Goal: Navigation & Orientation: Find specific page/section

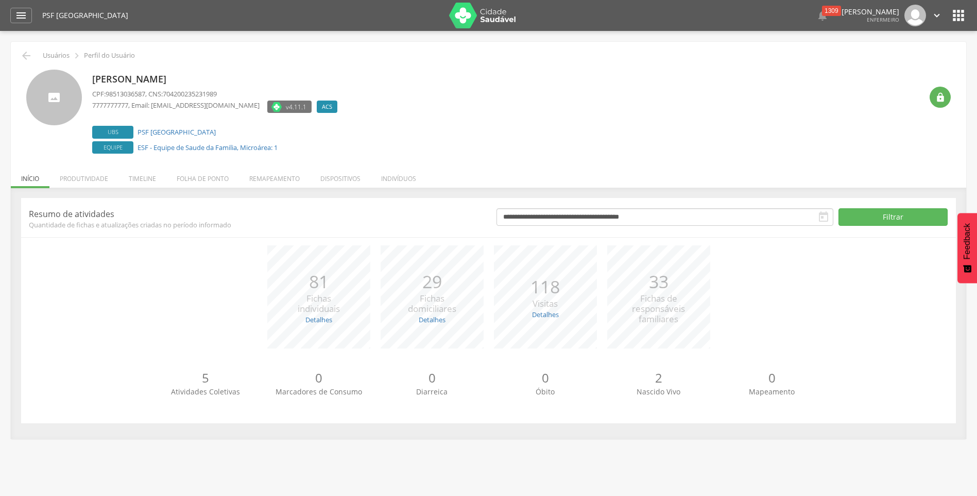
scroll to position [31, 0]
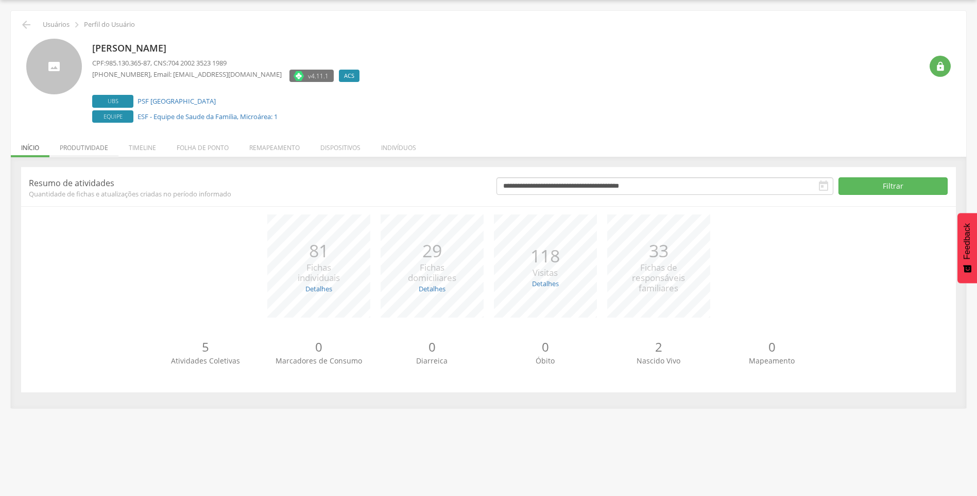
click at [93, 148] on li "Produtividade" at bounding box center [83, 145] width 69 height 24
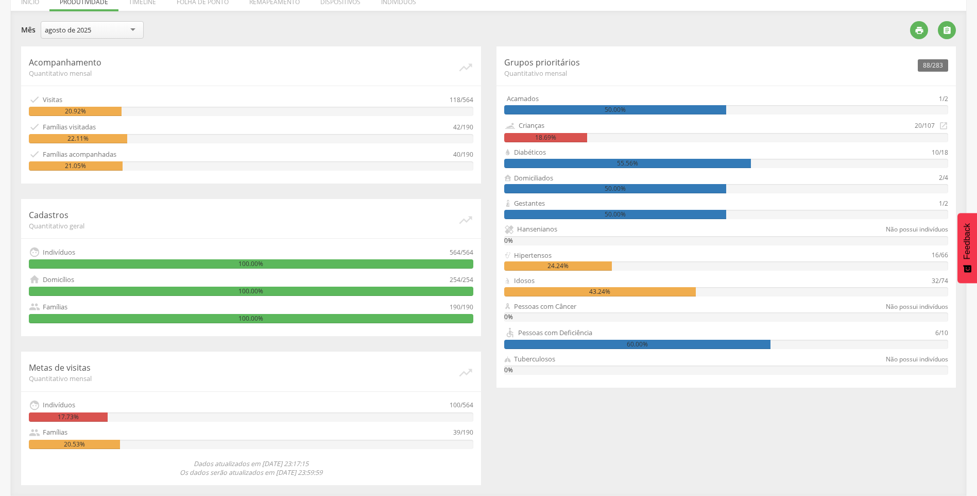
scroll to position [0, 0]
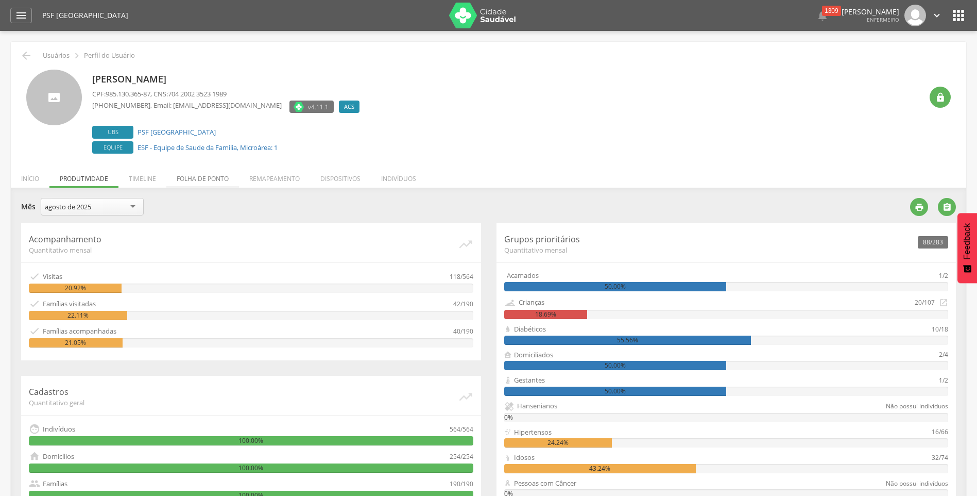
click at [189, 182] on li "Folha de ponto" at bounding box center [202, 176] width 73 height 24
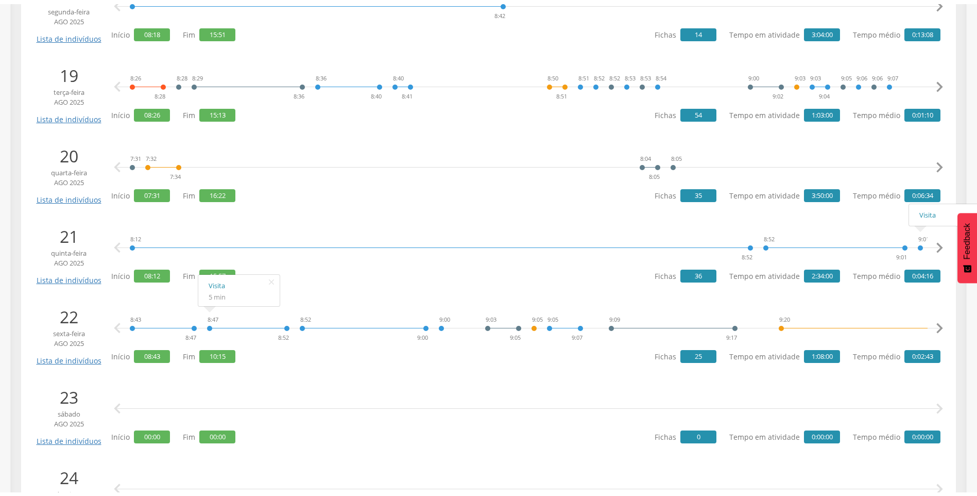
scroll to position [1700, 0]
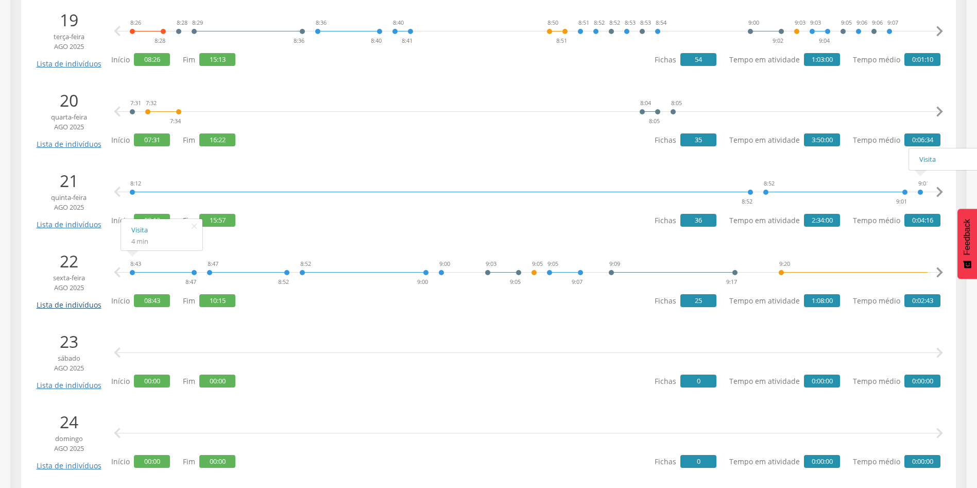
click at [78, 309] on link "Lista de indivíduos" at bounding box center [69, 301] width 70 height 18
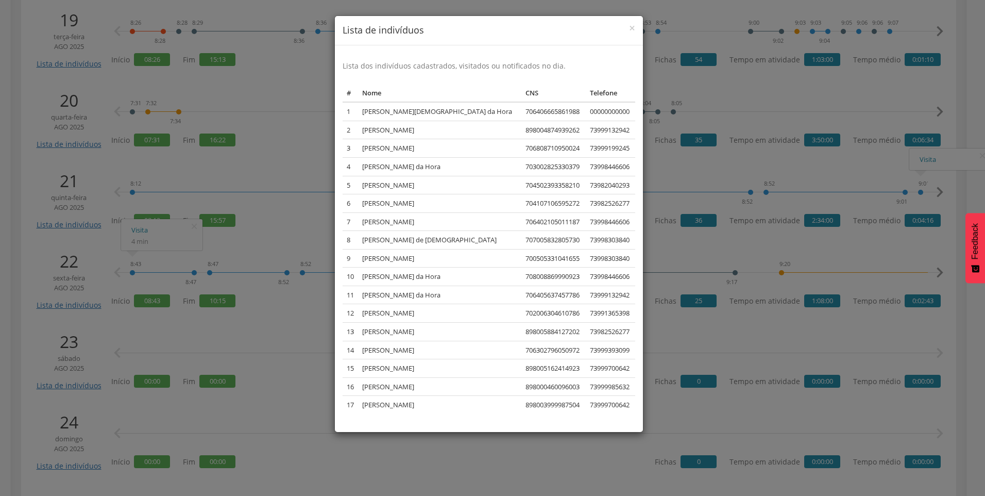
click at [667, 243] on div "× Lista de indivíduos Lista dos indivíduos cadastrados, visitados ou notificado…" at bounding box center [492, 248] width 985 height 496
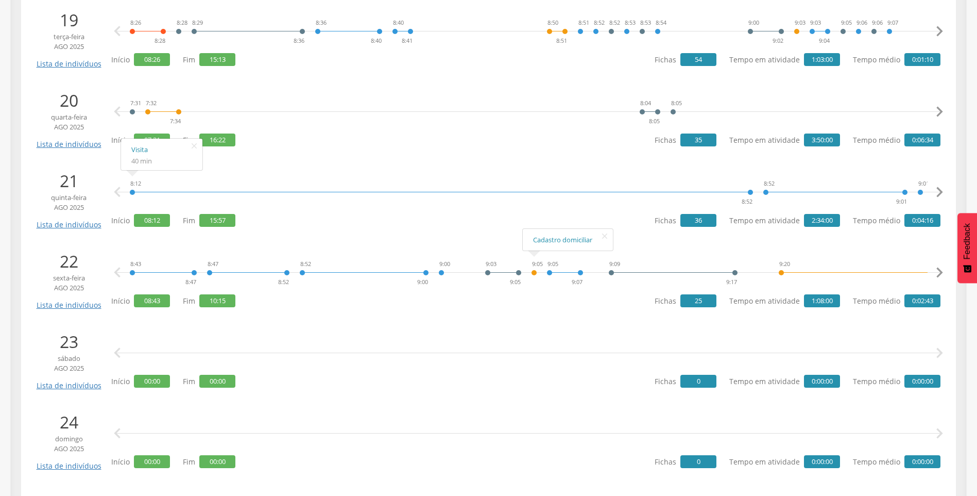
click at [537, 275] on div "9:05" at bounding box center [534, 272] width 6 height 31
click at [536, 245] on link "Cadastro domiciliar" at bounding box center [568, 239] width 70 height 13
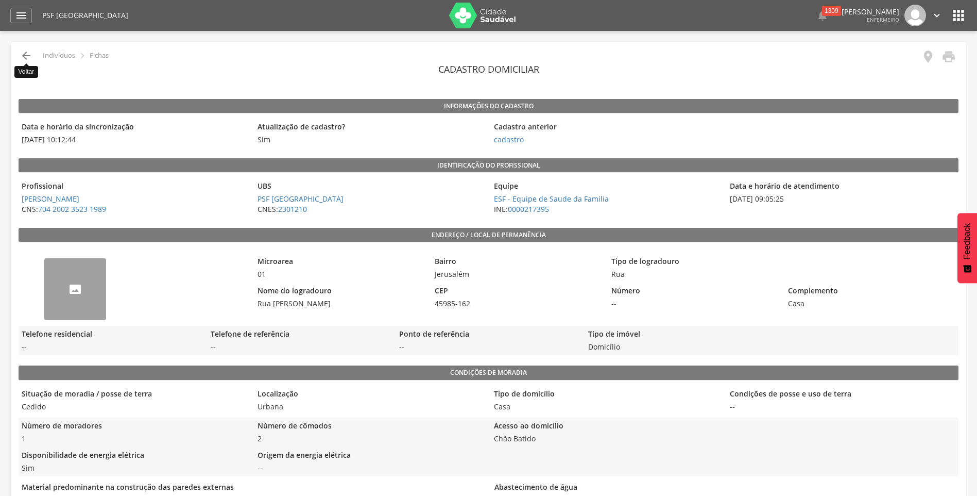
click at [24, 53] on icon "" at bounding box center [26, 55] width 12 height 12
click at [961, 15] on icon "" at bounding box center [959, 15] width 16 height 16
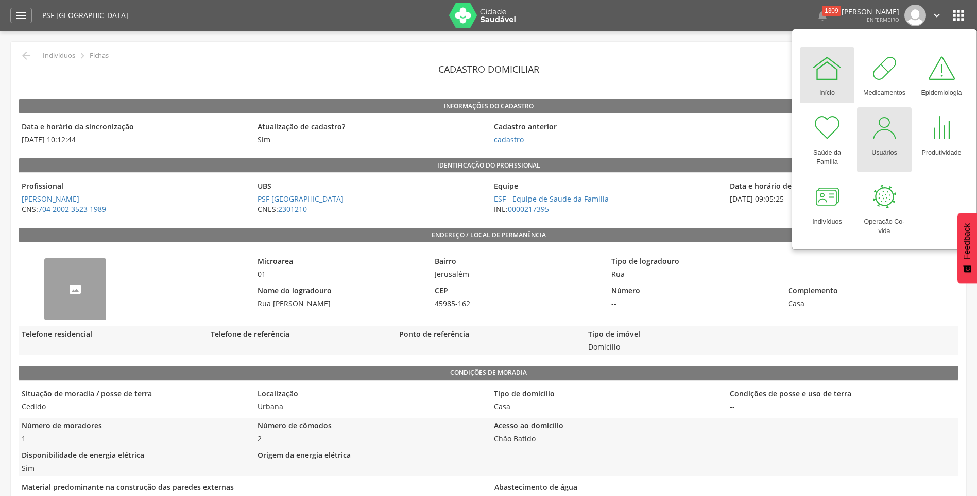
click at [886, 140] on div at bounding box center [884, 127] width 31 height 31
